Goal: Task Accomplishment & Management: Use online tool/utility

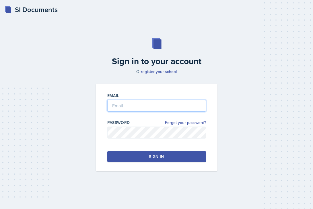
click at [189, 106] on input "email" at bounding box center [156, 106] width 99 height 12
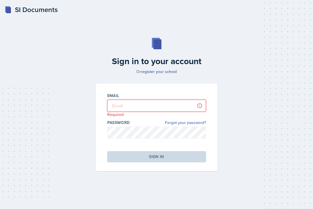
type input "[PERSON_NAME][EMAIL_ADDRESS][DOMAIN_NAME]"
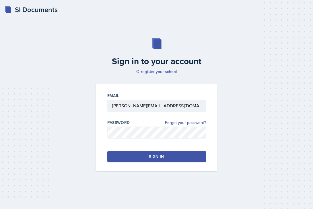
click at [190, 155] on button "Sign in" at bounding box center [156, 156] width 99 height 11
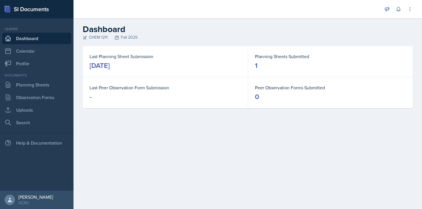
click at [33, 44] on div "Leader Dashboard Calendar Profile" at bounding box center [36, 47] width 69 height 43
click at [33, 51] on link "Calendar" at bounding box center [36, 50] width 69 height 11
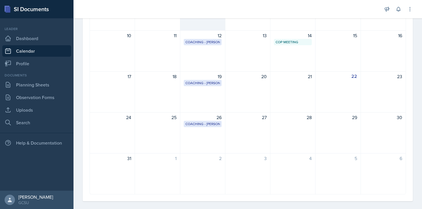
scroll to position [133, 0]
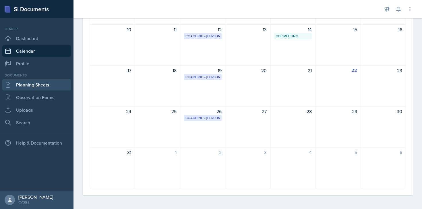
click at [34, 87] on link "Planning Sheets" at bounding box center [36, 84] width 69 height 11
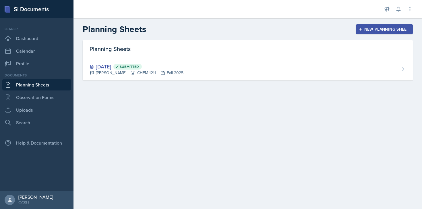
click at [313, 29] on div "New Planning Sheet" at bounding box center [383, 29] width 49 height 5
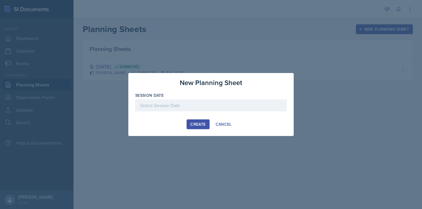
click at [201, 104] on div at bounding box center [210, 106] width 151 height 12
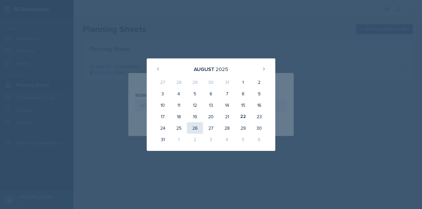
click at [187, 128] on div "26" at bounding box center [195, 127] width 16 height 11
type input "[DATE]"
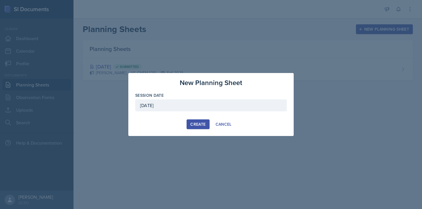
click at [198, 125] on div "Create" at bounding box center [197, 124] width 15 height 5
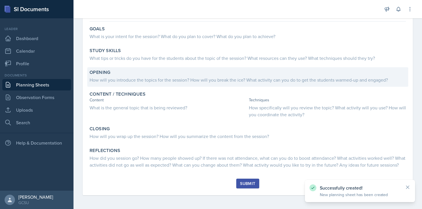
scroll to position [56, 0]
click at [204, 77] on div "How will you introduce the topics for the session? How will you break the ice? …" at bounding box center [247, 80] width 316 height 7
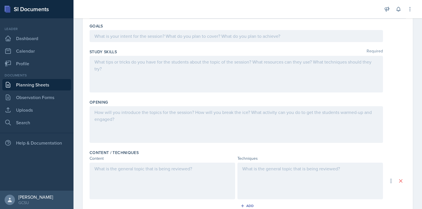
click at [172, 118] on div at bounding box center [235, 124] width 293 height 37
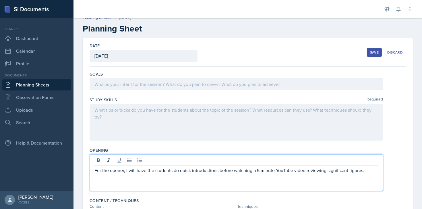
scroll to position [0, 0]
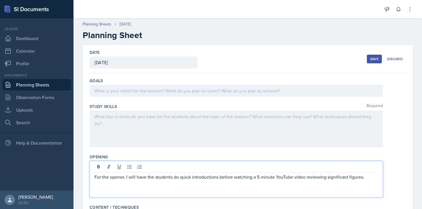
click at [313, 57] on div "Save" at bounding box center [374, 59] width 9 height 5
